Goal: Task Accomplishment & Management: Use online tool/utility

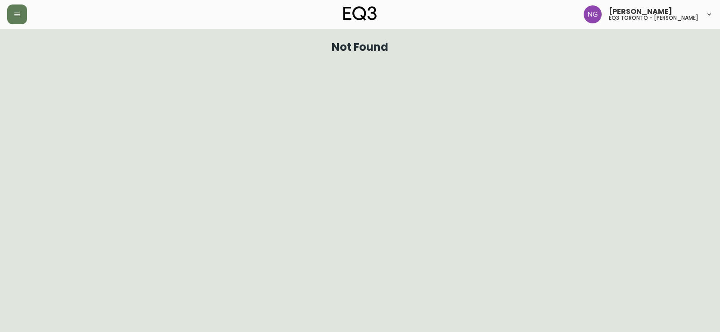
drag, startPoint x: 19, startPoint y: 10, endPoint x: 27, endPoint y: 22, distance: 14.1
click at [19, 10] on button "button" at bounding box center [17, 14] width 20 height 20
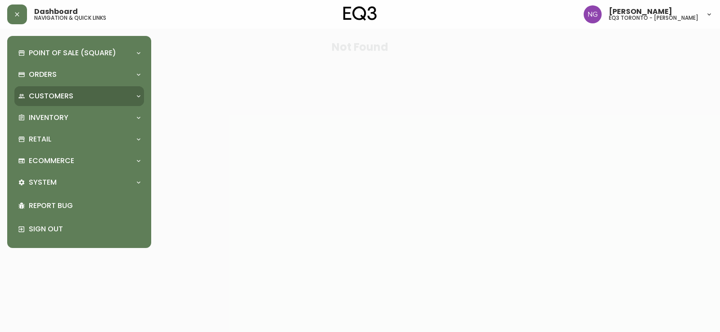
click at [71, 92] on p "Customers" at bounding box center [51, 96] width 45 height 10
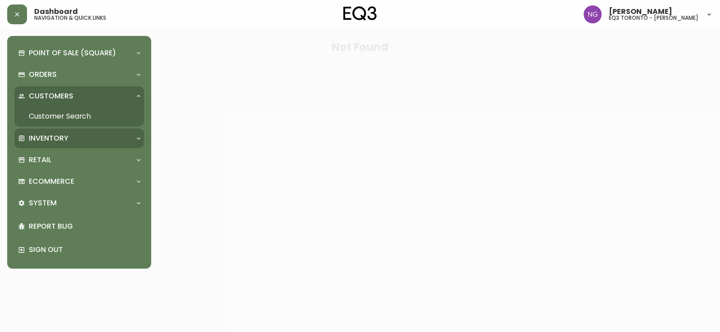
click at [69, 147] on div "Inventory" at bounding box center [79, 139] width 130 height 20
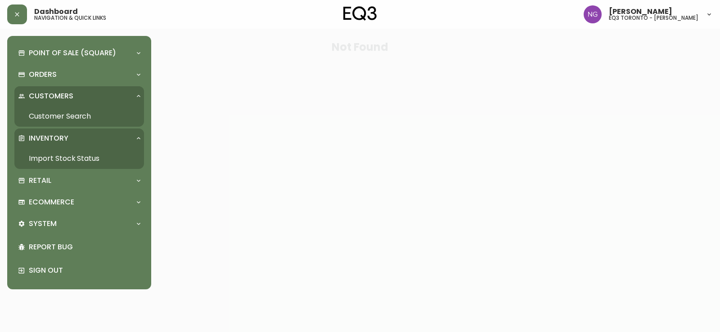
click at [72, 156] on link "Import Stock Status" at bounding box center [79, 158] width 130 height 21
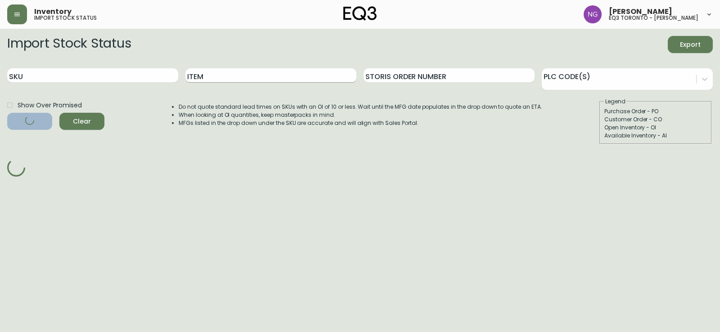
click at [213, 78] on input "Item" at bounding box center [270, 75] width 171 height 14
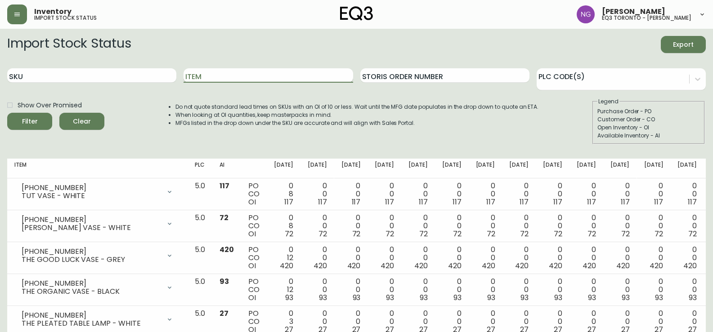
paste input "[PHONE_NUMBER]"
type input "[PHONE_NUMBER]"
click at [7, 113] on button "Filter" at bounding box center [29, 121] width 45 height 17
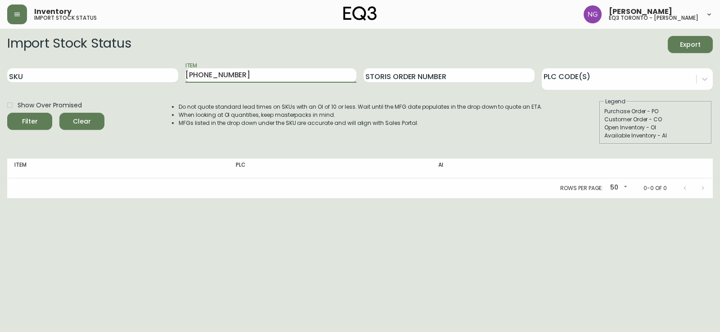
click at [242, 85] on div "Item 7130-470-16" at bounding box center [270, 75] width 171 height 29
drag, startPoint x: 222, startPoint y: 76, endPoint x: 156, endPoint y: 63, distance: 66.3
click at [156, 63] on div "SKU Item 7130-470-16 Storis Order Number PLC Code(s)" at bounding box center [359, 75] width 705 height 29
click at [127, 72] on input "SKU" at bounding box center [92, 75] width 171 height 14
paste input "7130-470-16"
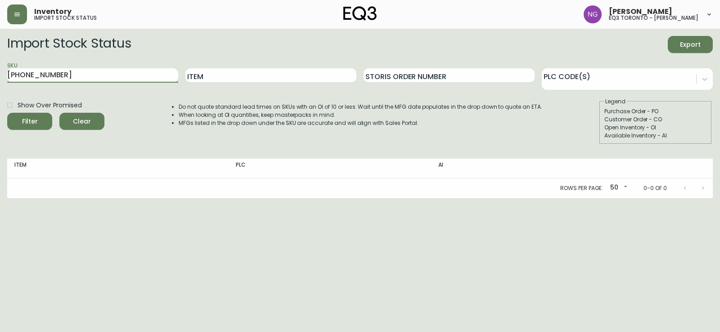
click at [7, 113] on button "Filter" at bounding box center [29, 121] width 45 height 17
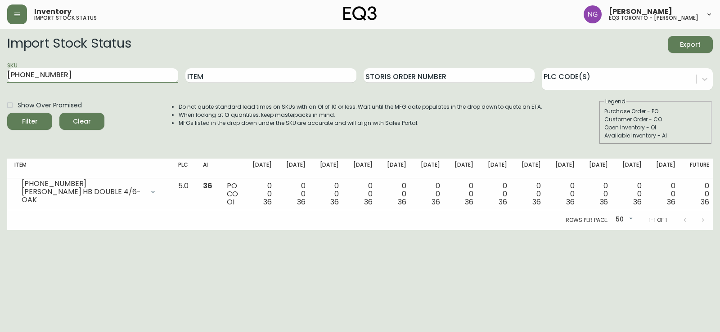
drag, startPoint x: 70, startPoint y: 73, endPoint x: 0, endPoint y: 58, distance: 71.4
click at [0, 58] on main "Import Stock Status Export SKU 7130-470-16 Item Storis Order Number PLC Code(s)…" at bounding box center [360, 129] width 720 height 201
paste input "24"
click at [7, 113] on button "Filter" at bounding box center [29, 121] width 45 height 17
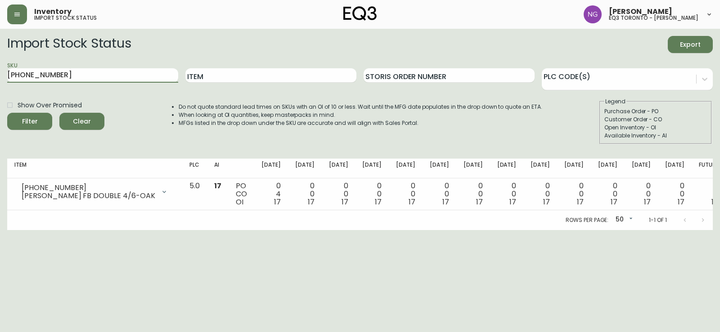
drag, startPoint x: 69, startPoint y: 78, endPoint x: 0, endPoint y: 80, distance: 69.3
click at [0, 79] on main "Import Stock Status Export SKU 7130-424-16 Item Storis Order Number PLC Code(s)…" at bounding box center [360, 129] width 720 height 201
paste input "3020-374-23-A"
type input "3020-374-23-A"
click at [7, 113] on button "Filter" at bounding box center [29, 121] width 45 height 17
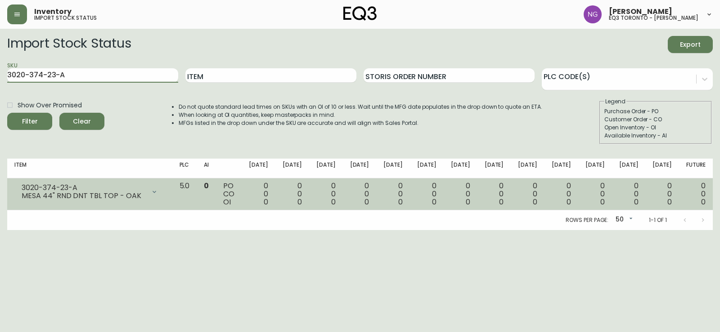
click at [158, 195] on icon at bounding box center [154, 191] width 7 height 7
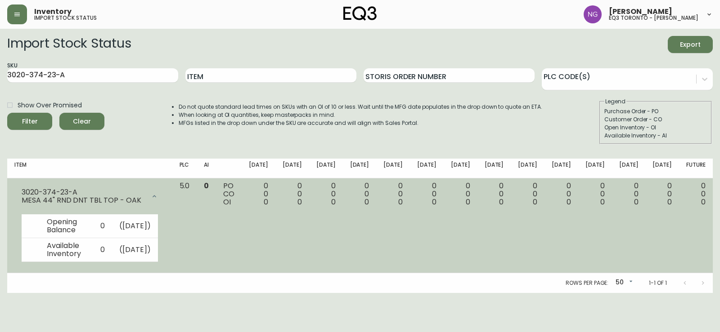
click at [158, 193] on icon at bounding box center [154, 196] width 7 height 7
